Goal: Transaction & Acquisition: Download file/media

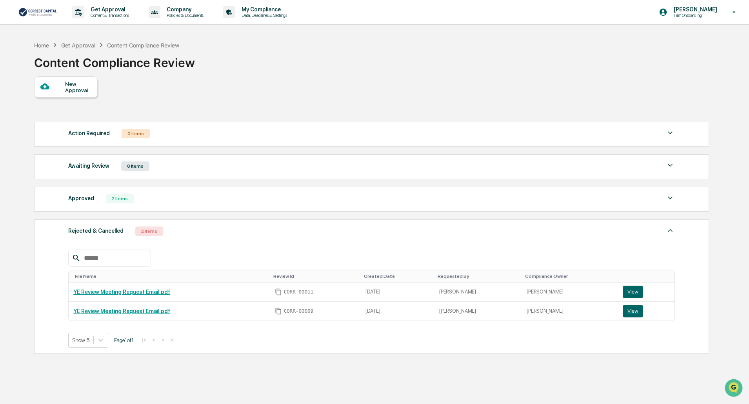
click at [123, 197] on div "2 Items" at bounding box center [120, 198] width 28 height 9
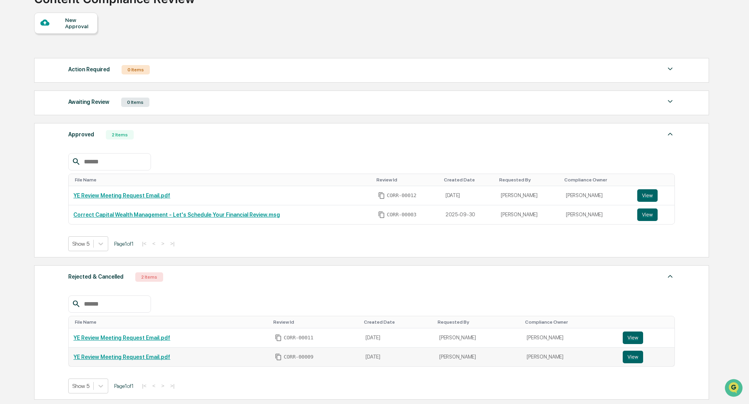
scroll to position [131, 0]
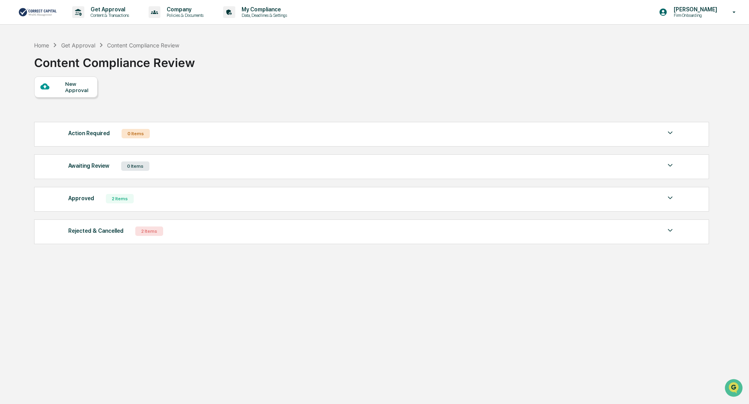
click at [116, 199] on div "2 Items" at bounding box center [120, 198] width 28 height 9
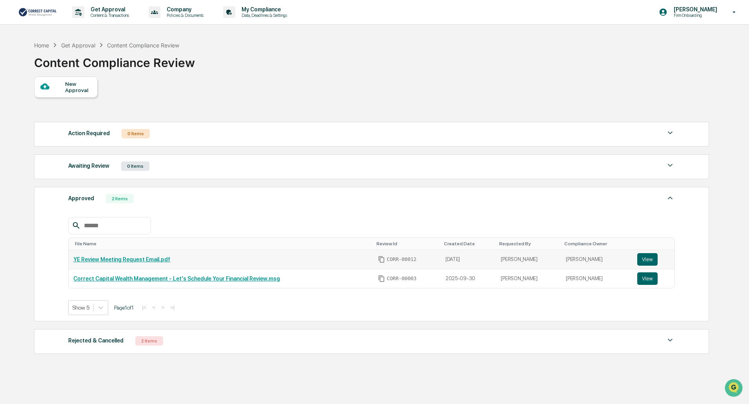
click at [156, 258] on link "YE Review Meeting Request Email.pdf" at bounding box center [121, 259] width 97 height 6
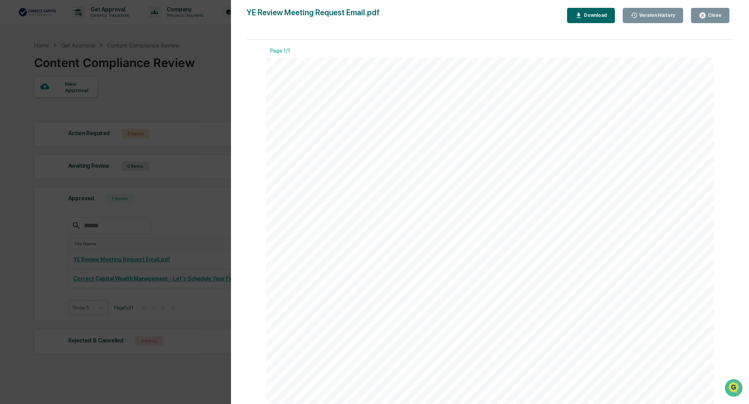
click at [592, 17] on div "Download" at bounding box center [594, 15] width 25 height 5
